Goal: Entertainment & Leisure: Consume media (video, audio)

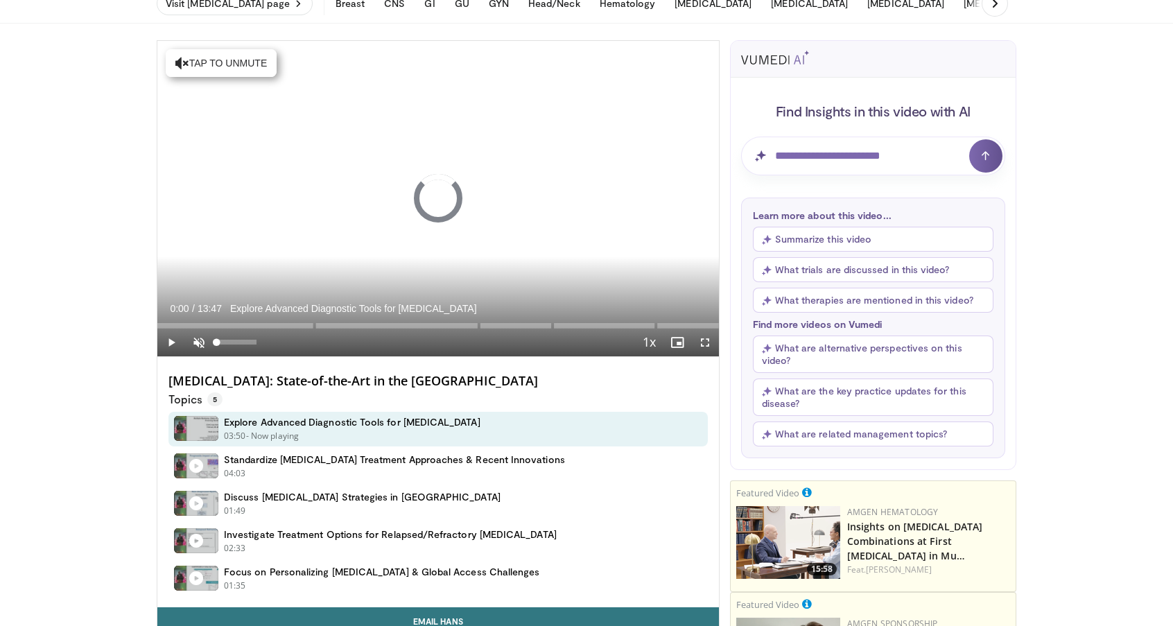
click at [198, 338] on span "Video Player" at bounding box center [199, 343] width 28 height 28
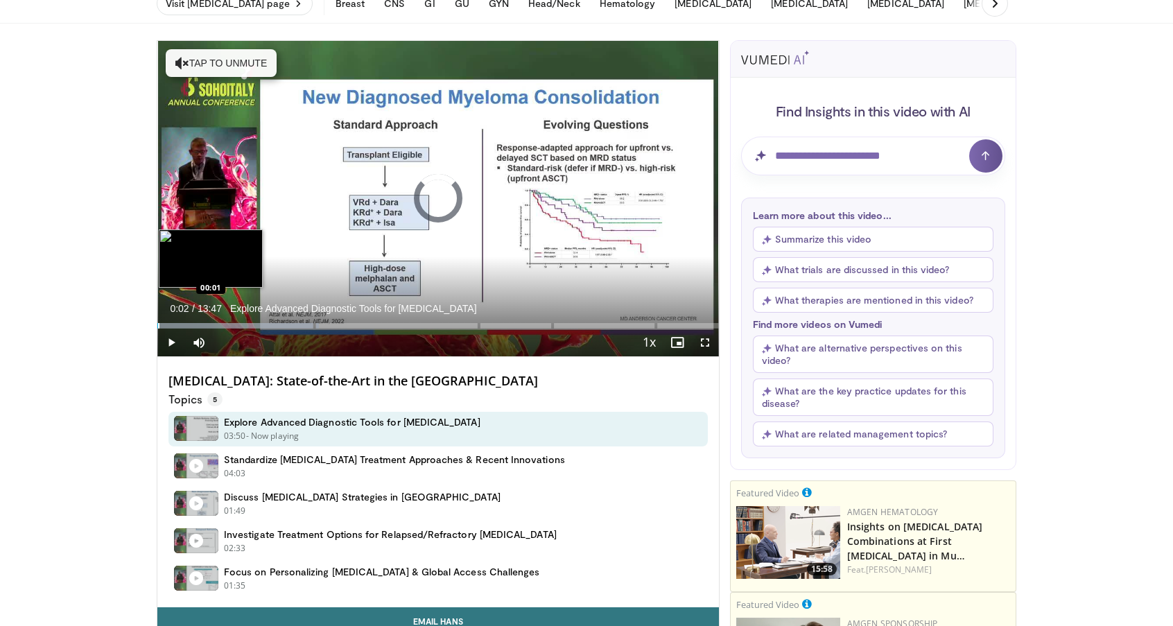
click at [158, 327] on div "Progress Bar" at bounding box center [158, 326] width 1 height 6
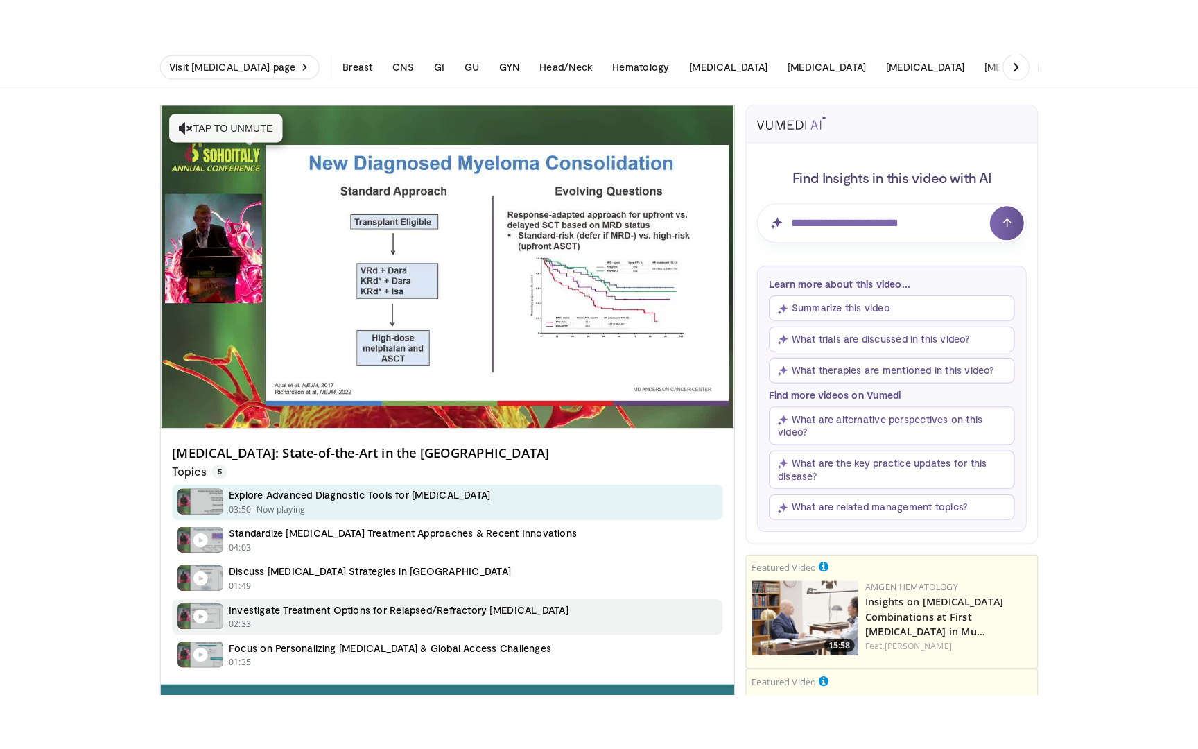
scroll to position [57, 0]
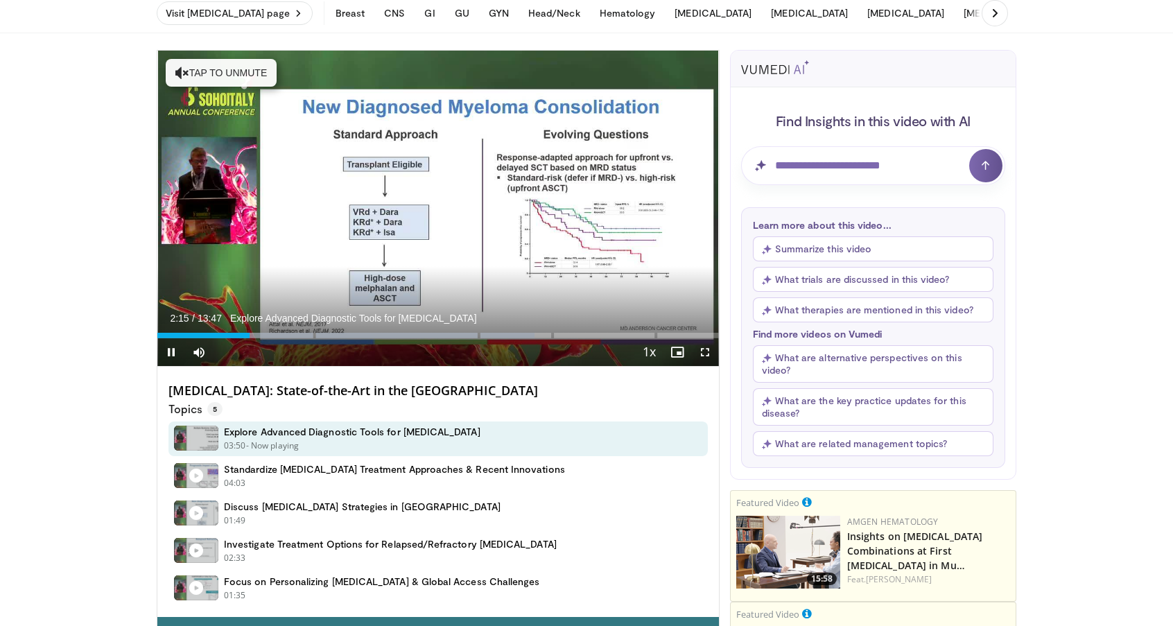
click at [702, 353] on span "Video Player" at bounding box center [705, 352] width 28 height 28
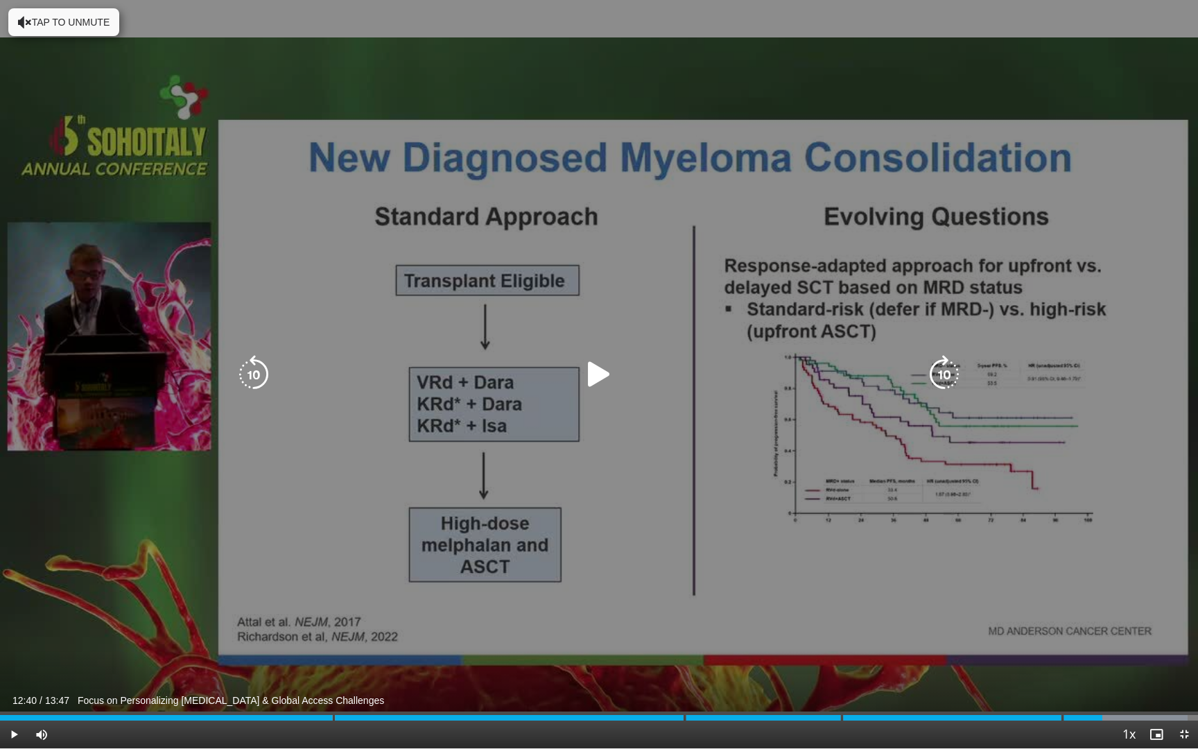
click at [602, 377] on icon "Video Player" at bounding box center [599, 374] width 39 height 39
